Goal: Communication & Community: Answer question/provide support

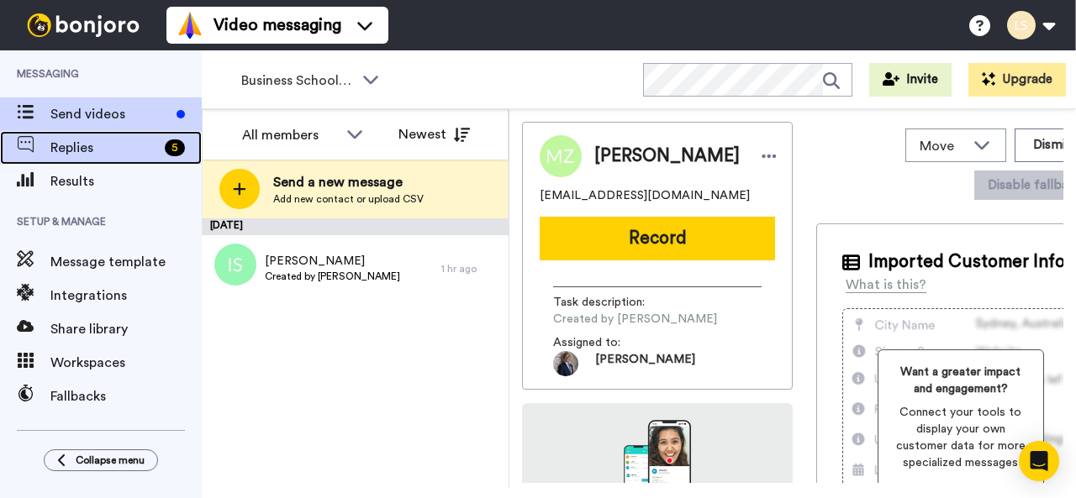
click at [108, 148] on span "Replies" at bounding box center [104, 148] width 108 height 20
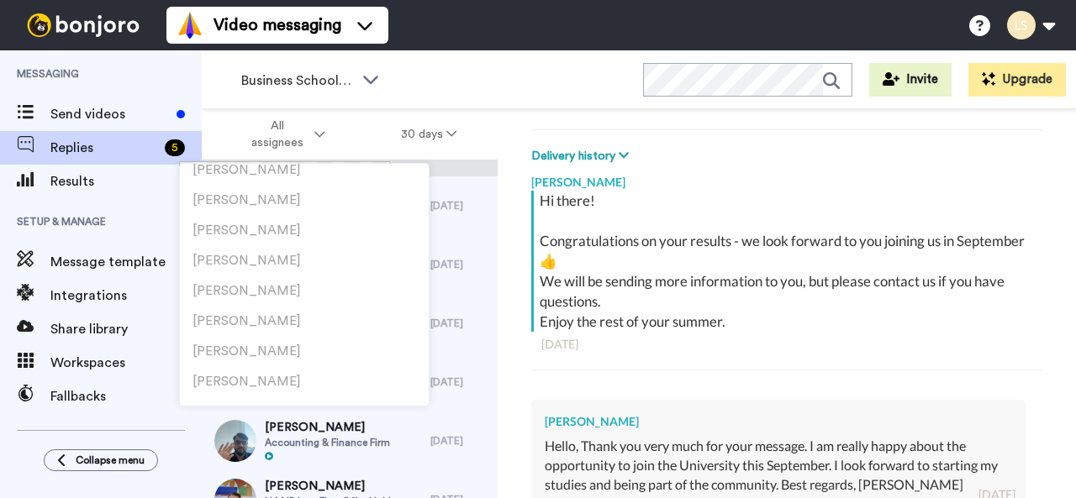
scroll to position [2814, 0]
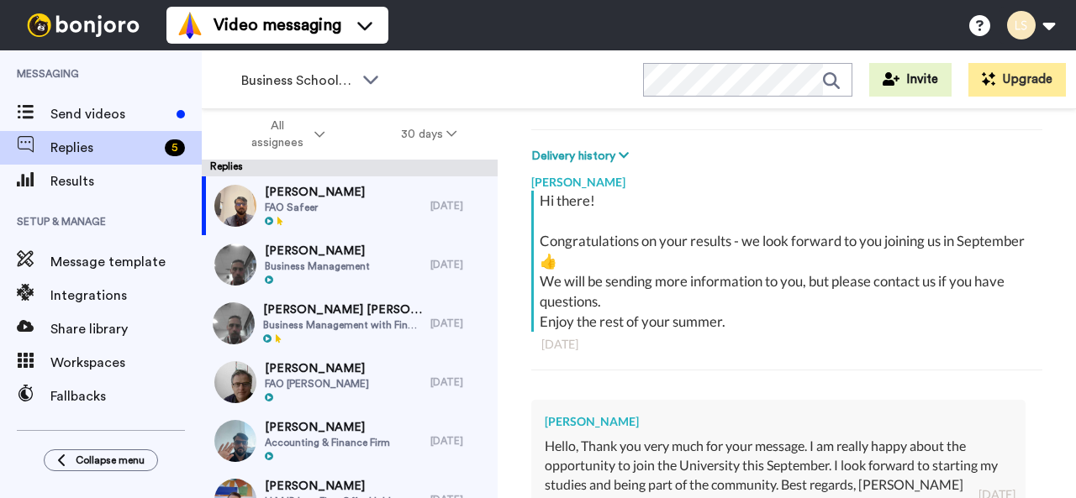
click at [508, 352] on div "Mariam Camara Delete Open original Resend FAO Safeer : 2 days ago dembamaria2@g…" at bounding box center [787, 333] width 578 height 448
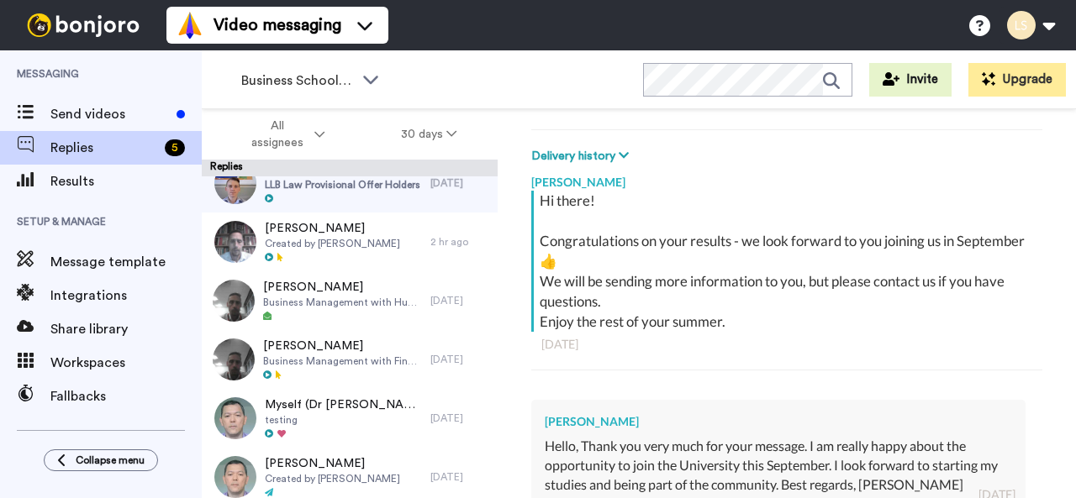
scroll to position [442, 0]
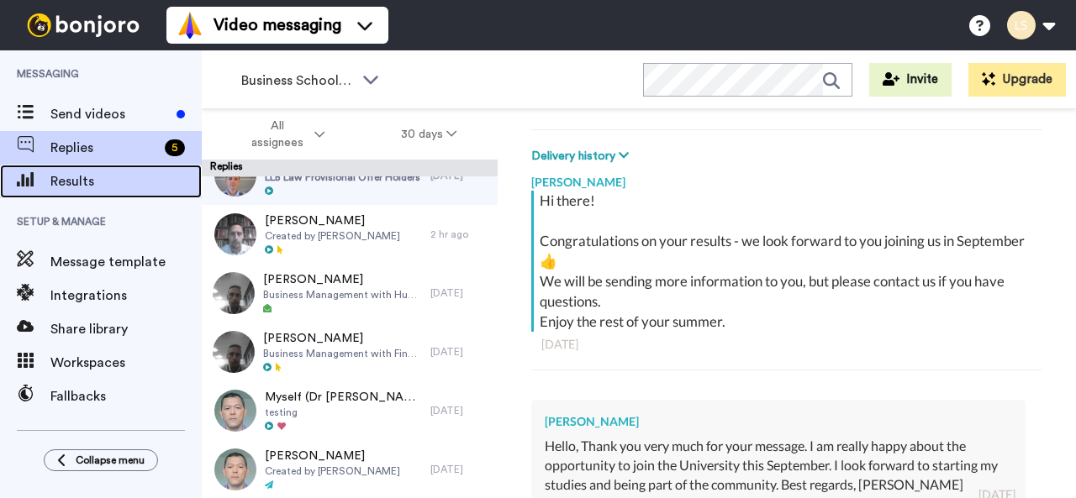
click at [79, 176] on span "Results" at bounding box center [125, 181] width 151 height 20
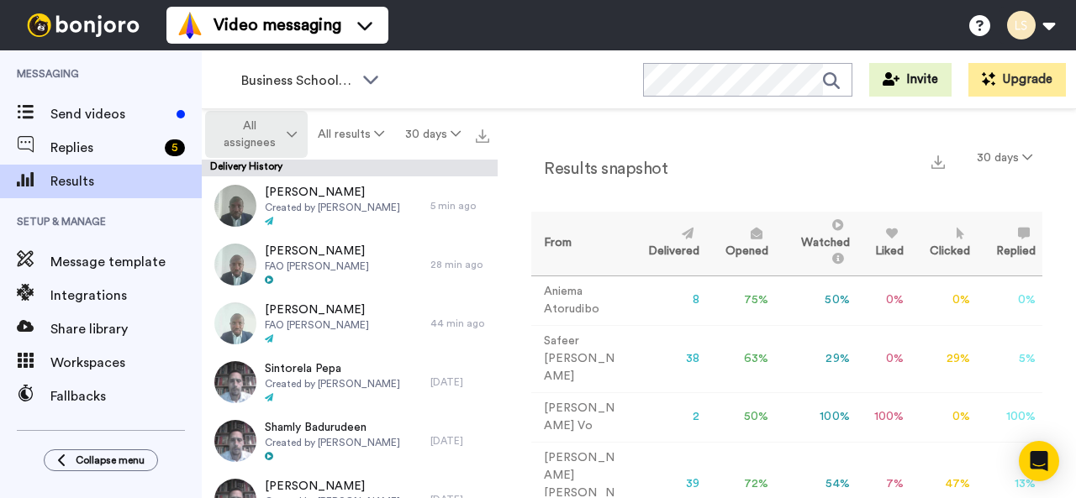
click at [296, 134] on icon at bounding box center [292, 135] width 10 height 12
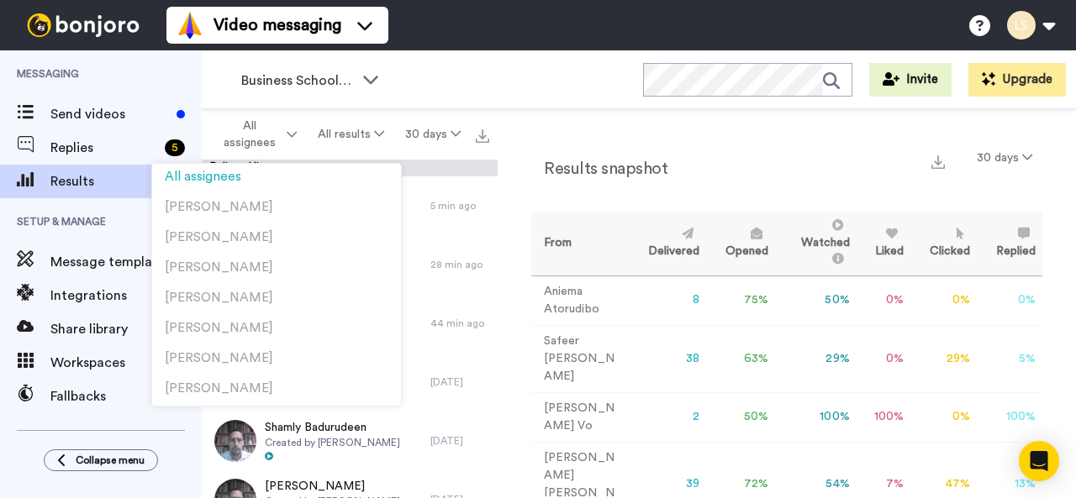
click at [449, 66] on div "Business School 2025 WORKSPACES View all All Lead Conversion Business School 20…" at bounding box center [639, 79] width 874 height 59
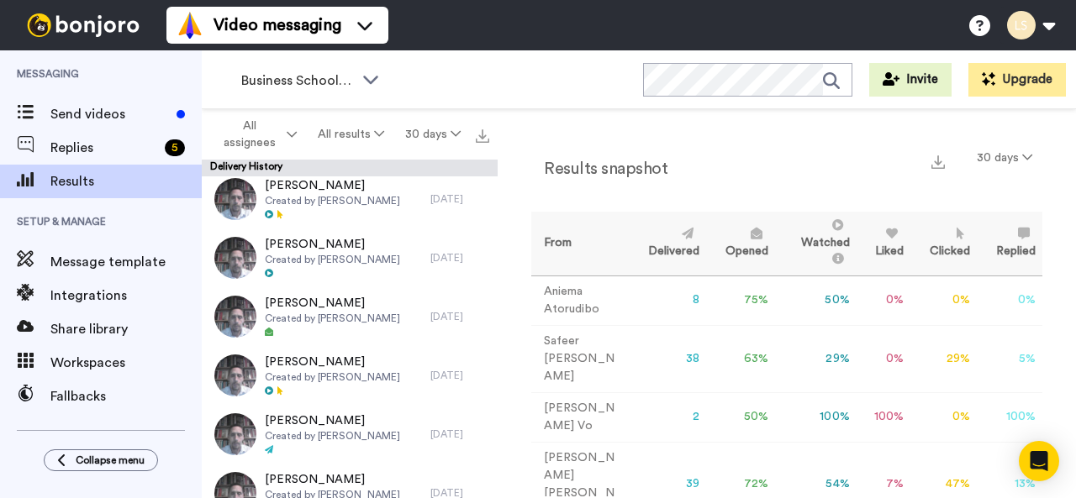
scroll to position [346, 0]
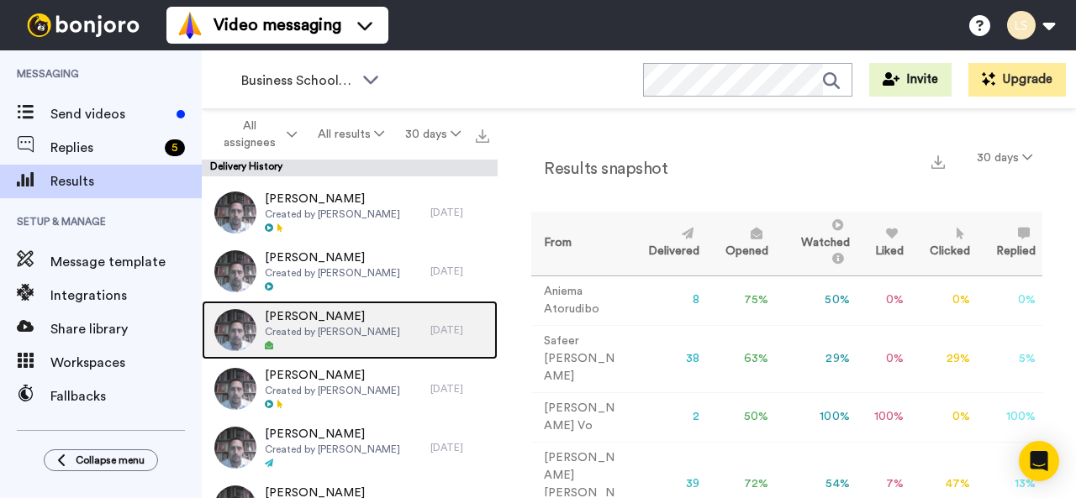
click at [293, 313] on span "Qais Karimi" at bounding box center [332, 317] width 135 height 17
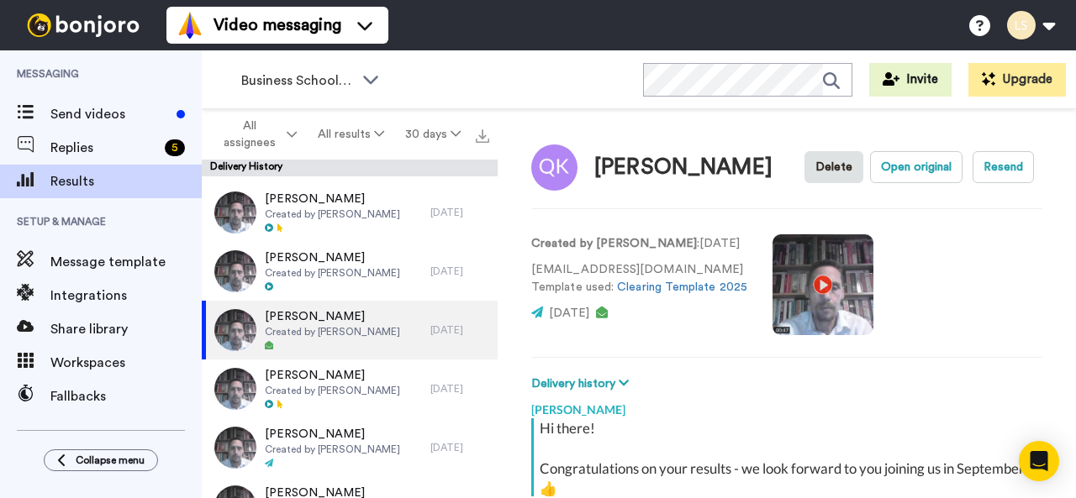
scroll to position [278, 0]
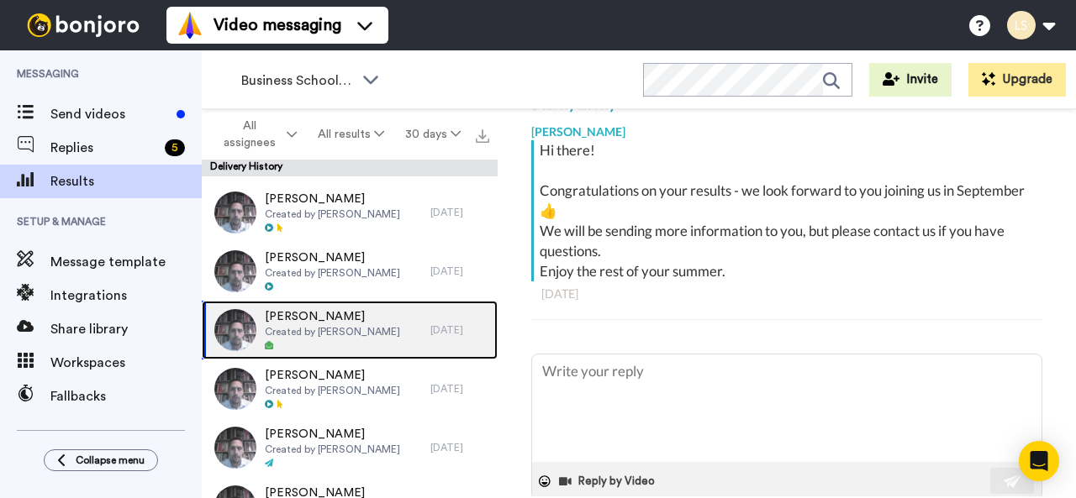
click at [298, 314] on span "Qais Karimi" at bounding box center [332, 317] width 135 height 17
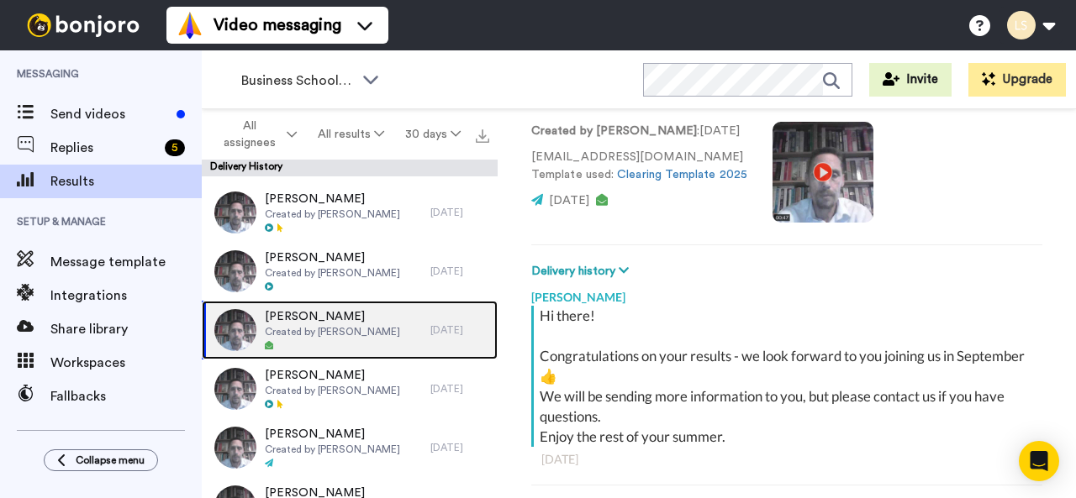
scroll to position [0, 0]
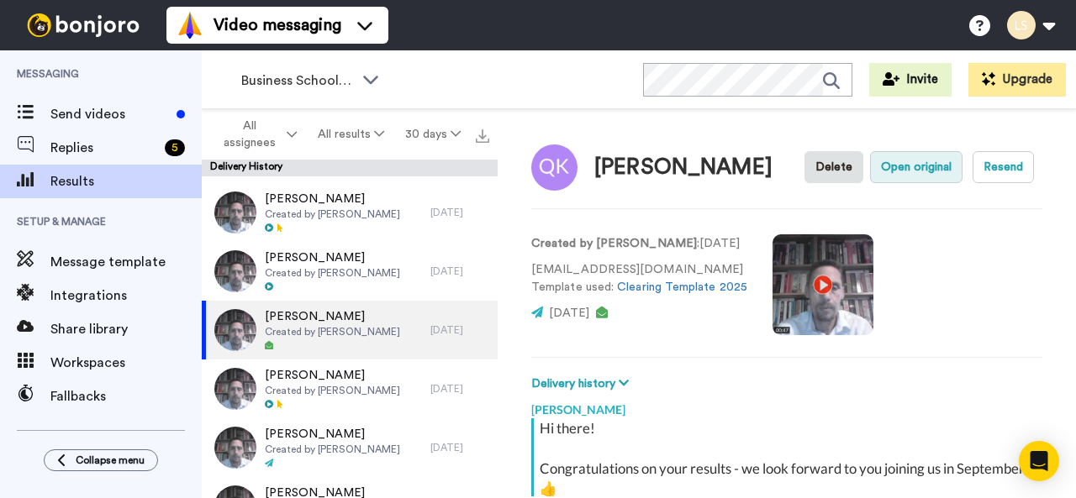
click at [888, 167] on button "Open original" at bounding box center [916, 167] width 92 height 32
click at [995, 166] on button "Resend" at bounding box center [1003, 167] width 61 height 32
type textarea "x"
drag, startPoint x: 815, startPoint y: 283, endPoint x: 684, endPoint y: 317, distance: 135.4
click at [684, 317] on p "[DATE]" at bounding box center [639, 314] width 216 height 18
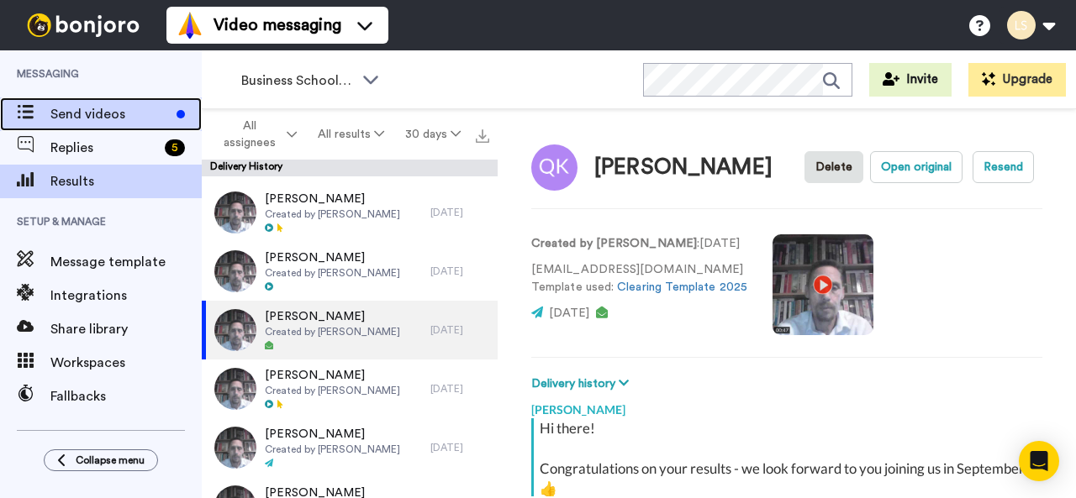
click at [92, 110] on span "Send videos" at bounding box center [109, 114] width 119 height 20
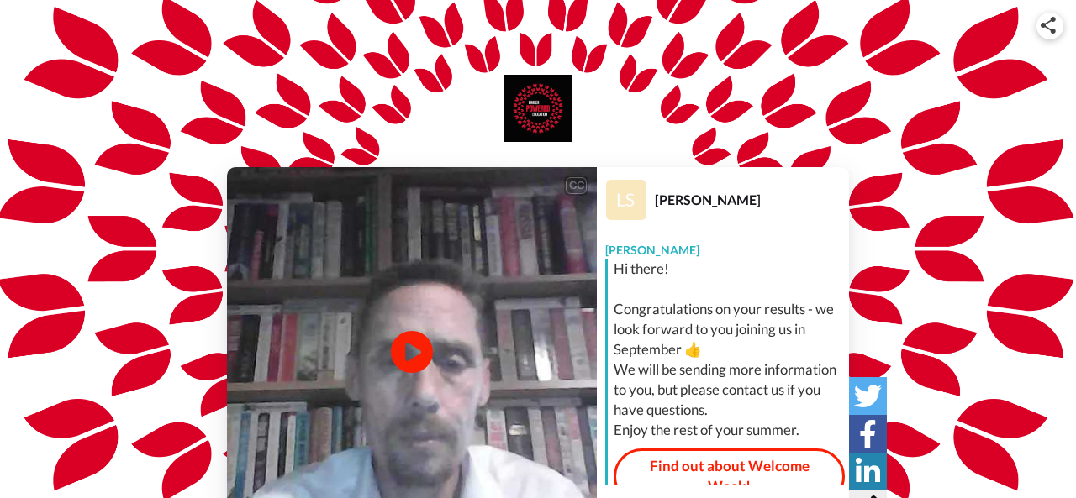
click at [898, 277] on div "CC Play/Pause 0:00 / 0:47 Lee Smith-Dennis Lee Hi there! Congratulations on you…" at bounding box center [538, 352] width 1076 height 370
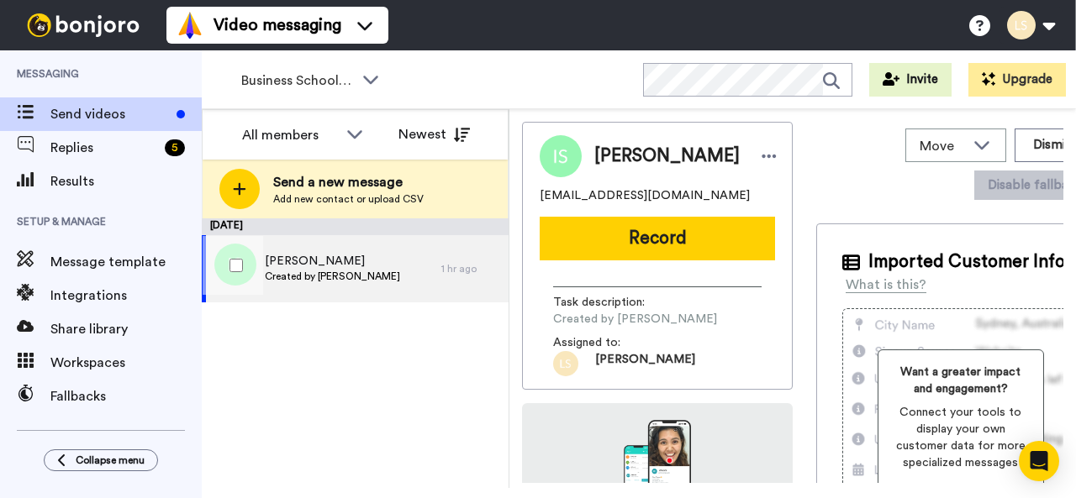
click at [296, 257] on span "Qais Karimi" at bounding box center [332, 261] width 135 height 17
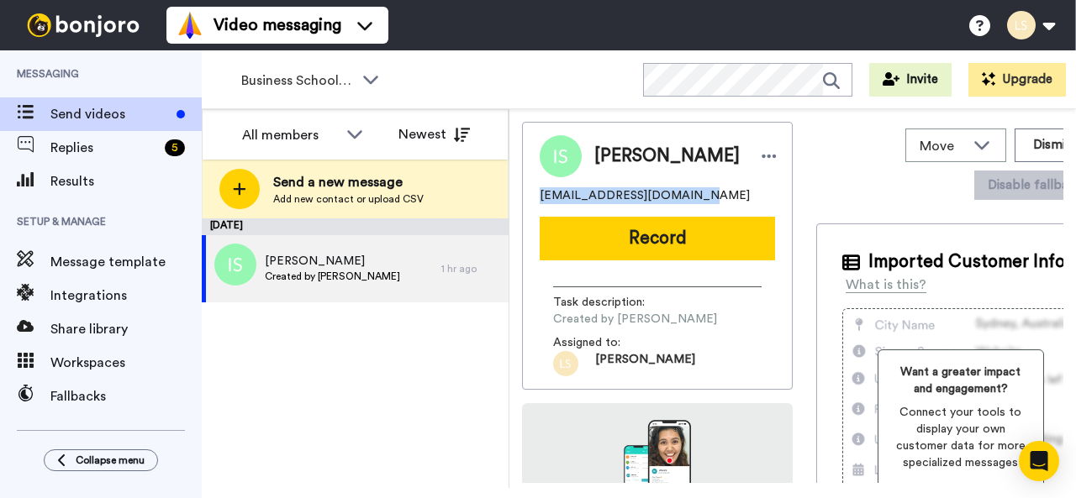
drag, startPoint x: 675, startPoint y: 196, endPoint x: 540, endPoint y: 200, distance: 135.4
click at [540, 200] on div "s_flawless@hotmail.co.uk" at bounding box center [657, 195] width 235 height 17
click at [762, 156] on icon at bounding box center [769, 156] width 15 height 17
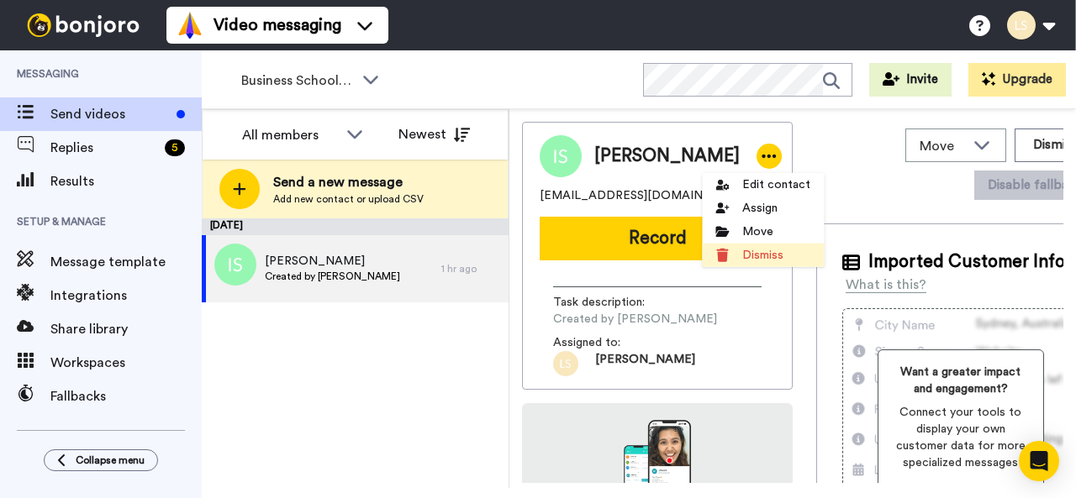
click at [751, 253] on li "Dismiss" at bounding box center [763, 256] width 122 height 24
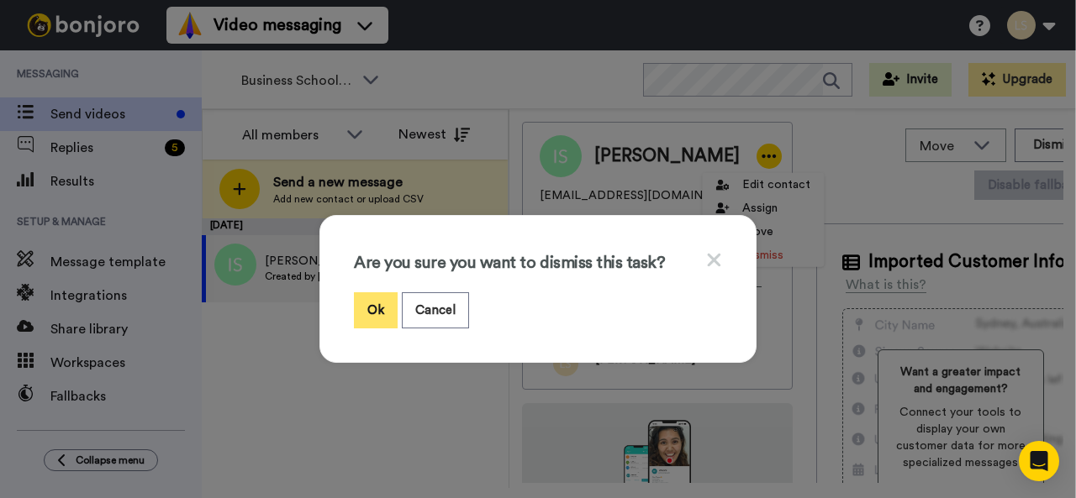
click at [369, 312] on button "Ok" at bounding box center [376, 311] width 44 height 36
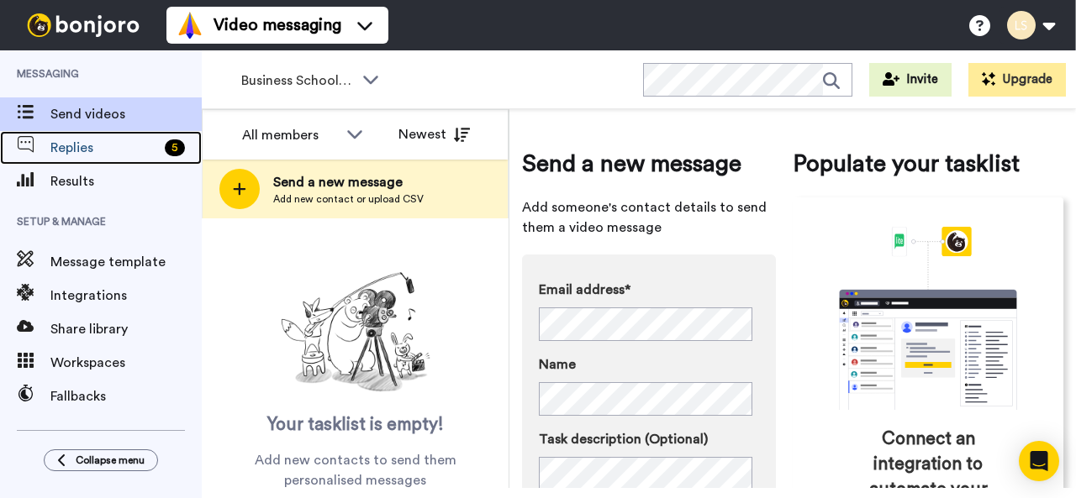
click at [71, 145] on span "Replies" at bounding box center [104, 148] width 108 height 20
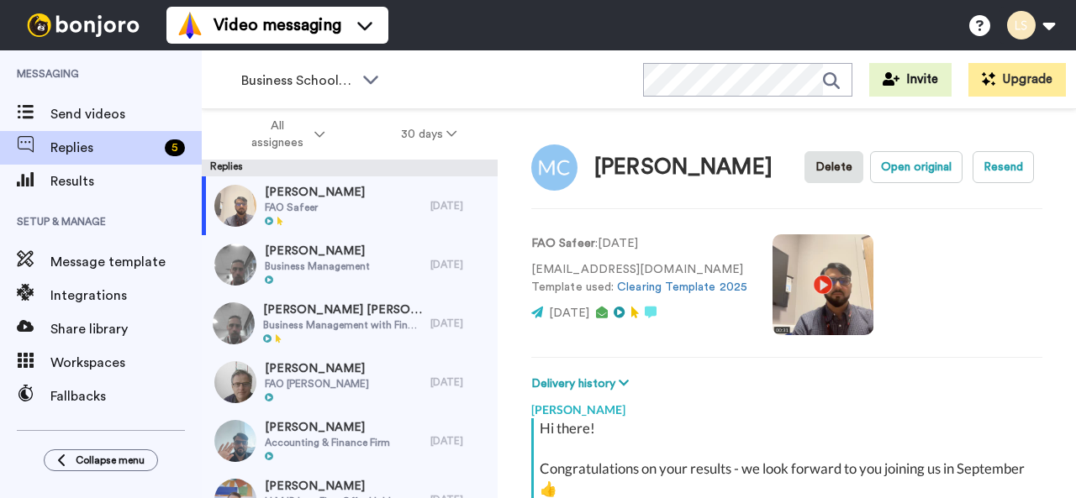
scroll to position [228, 0]
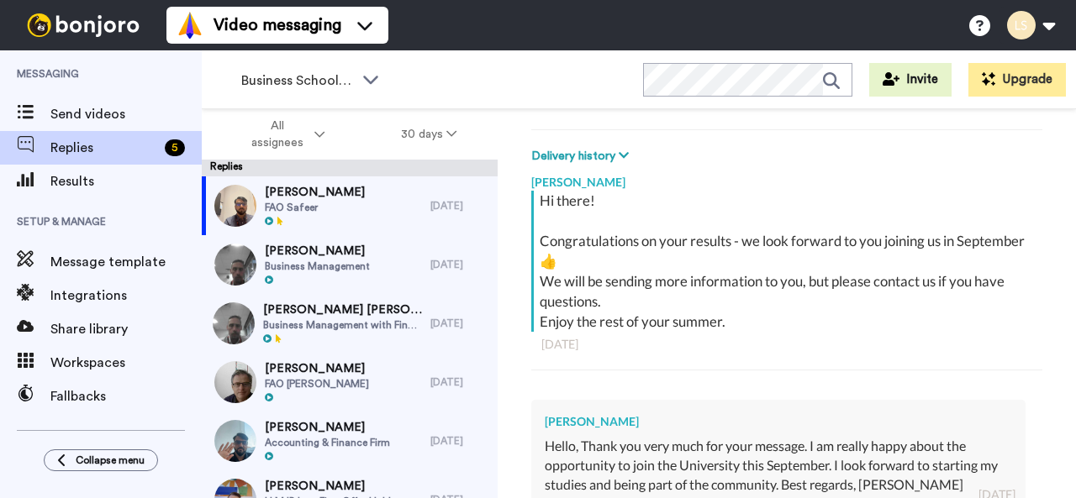
type textarea "x"
